Goal: Task Accomplishment & Management: Manage account settings

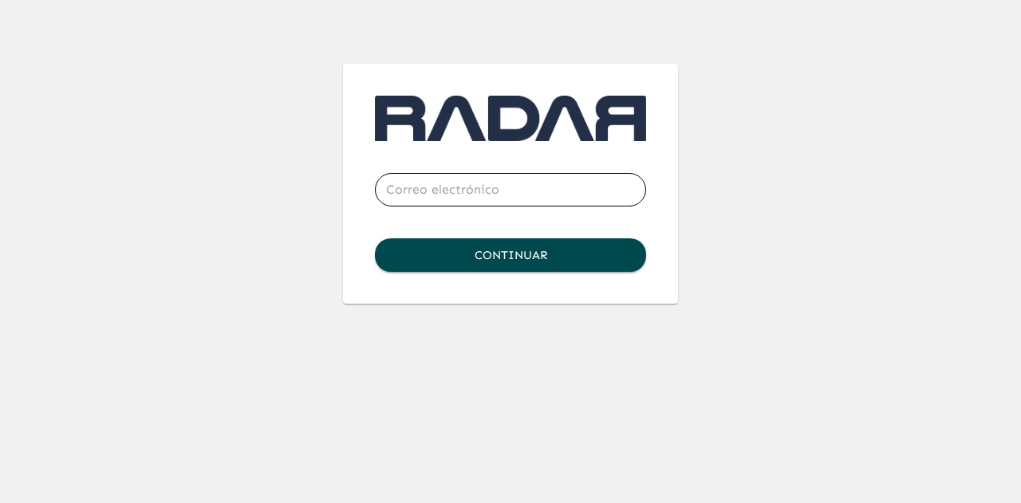
click at [472, 199] on input "email" at bounding box center [510, 189] width 271 height 45
type input "[EMAIL_ADDRESS][DOMAIN_NAME]"
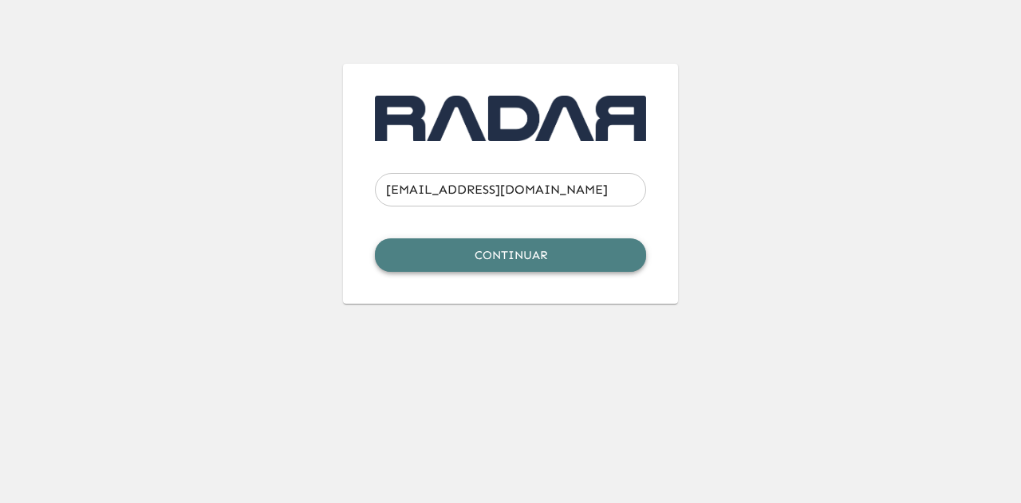
click at [485, 246] on button "Continuar" at bounding box center [510, 254] width 271 height 33
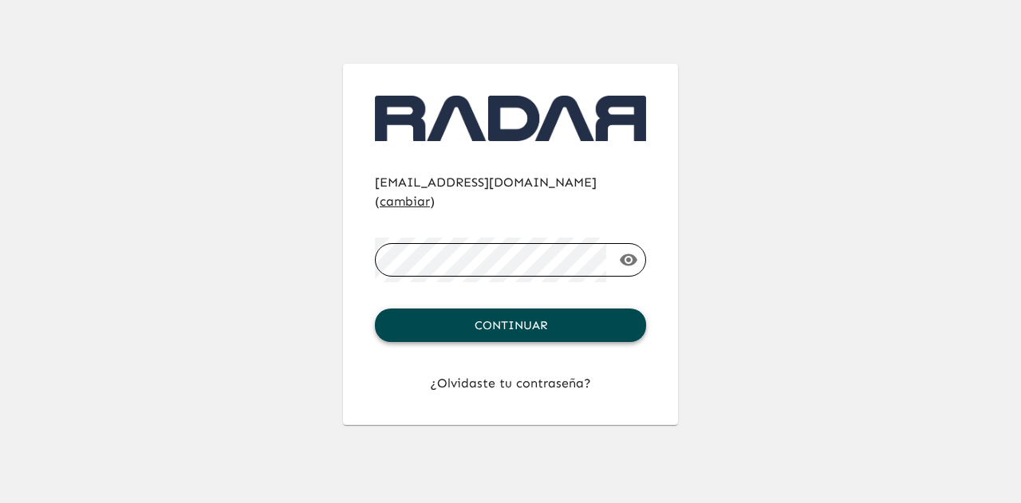
click at [505, 309] on button "Continuar" at bounding box center [510, 325] width 271 height 33
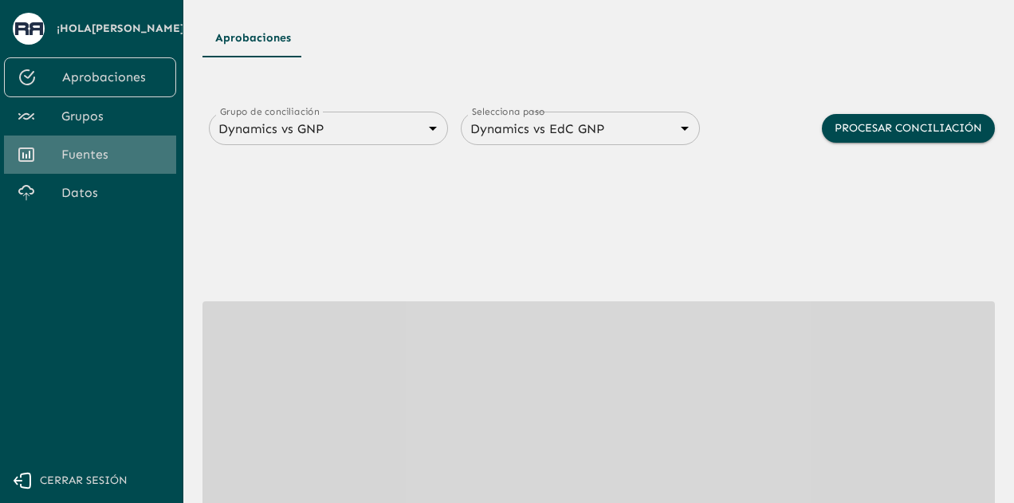
click at [100, 155] on span "Fuentes" at bounding box center [112, 154] width 102 height 19
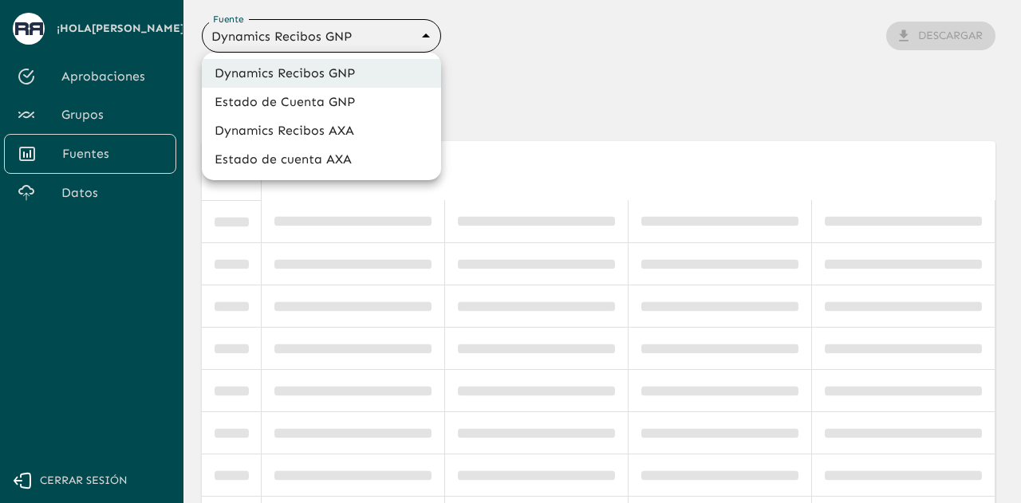
click at [385, 40] on body "Se están procesando los movimientos. Algunas acciones permanecerán deshabilitad…" at bounding box center [510, 251] width 1021 height 503
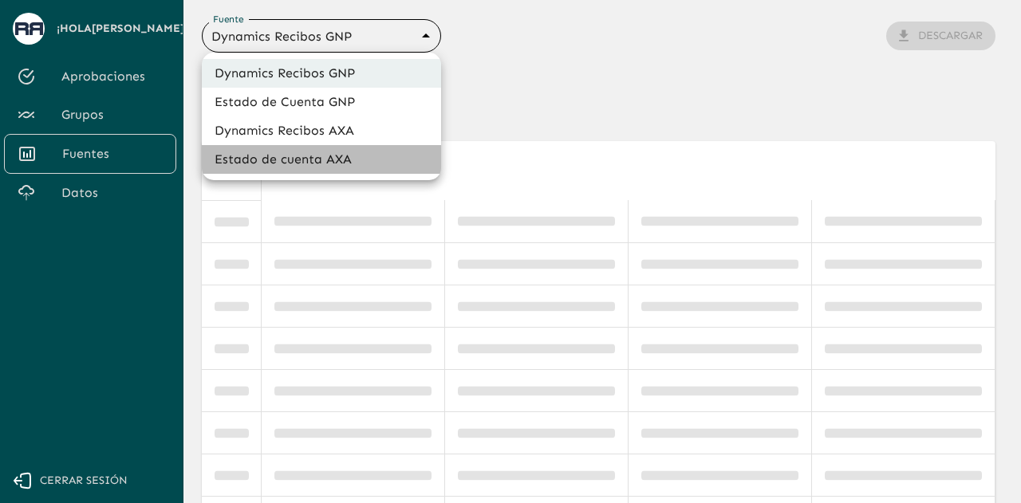
click at [332, 161] on li "Estado de cuenta AXA" at bounding box center [321, 159] width 239 height 29
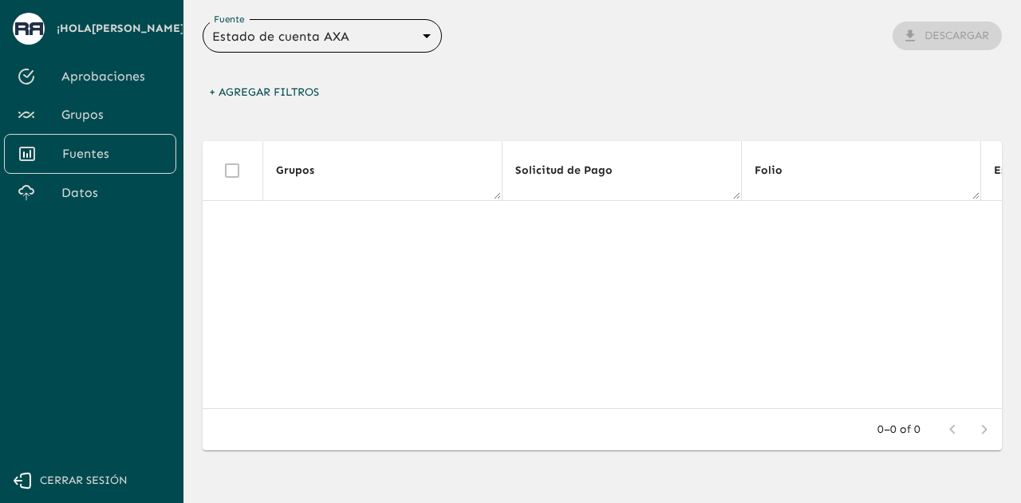
click at [405, 36] on body "Se están procesando los movimientos. Algunas acciones permanecerán deshabilitad…" at bounding box center [510, 251] width 1021 height 503
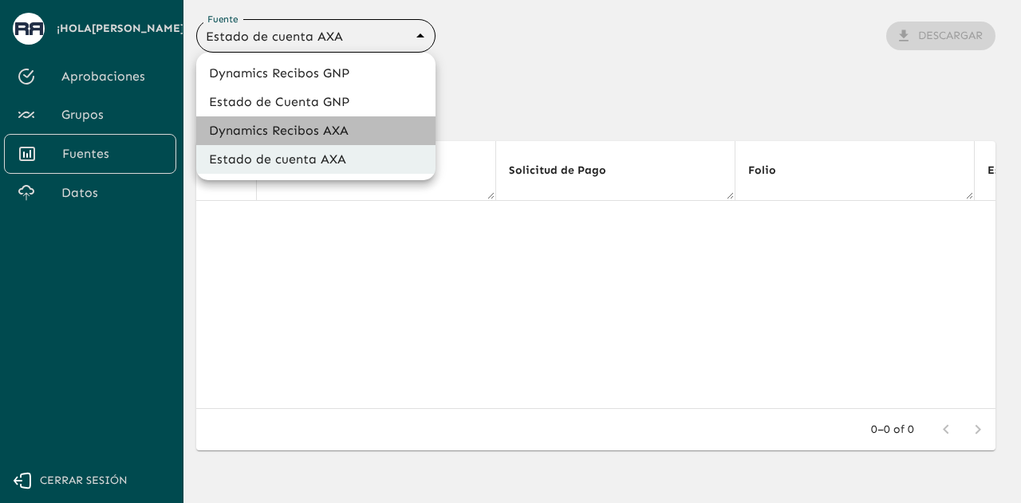
click at [340, 132] on li "Dynamics Recibos AXA" at bounding box center [315, 130] width 239 height 29
type input "689ccc8777b9e7089e38df0f"
